Goal: Task Accomplishment & Management: Use online tool/utility

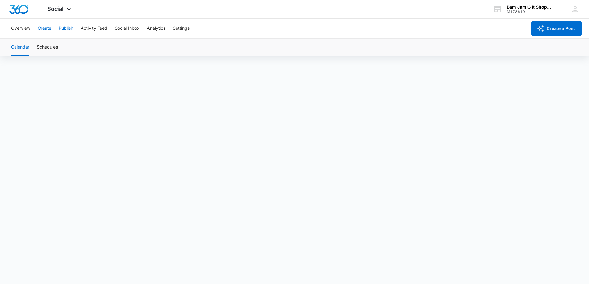
click at [45, 25] on button "Create" at bounding box center [45, 29] width 14 height 20
click at [68, 28] on button "Publish" at bounding box center [66, 29] width 15 height 20
